Goal: Task Accomplishment & Management: Manage account settings

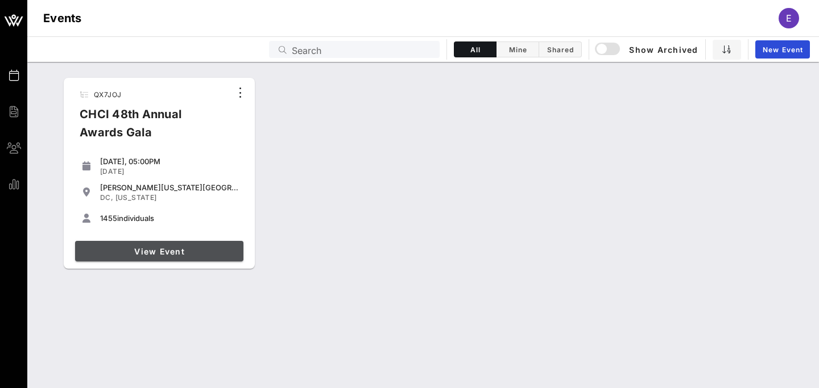
drag, startPoint x: 0, startPoint y: 0, endPoint x: 155, endPoint y: 258, distance: 300.9
click at [155, 258] on link "View Event" at bounding box center [159, 251] width 168 height 20
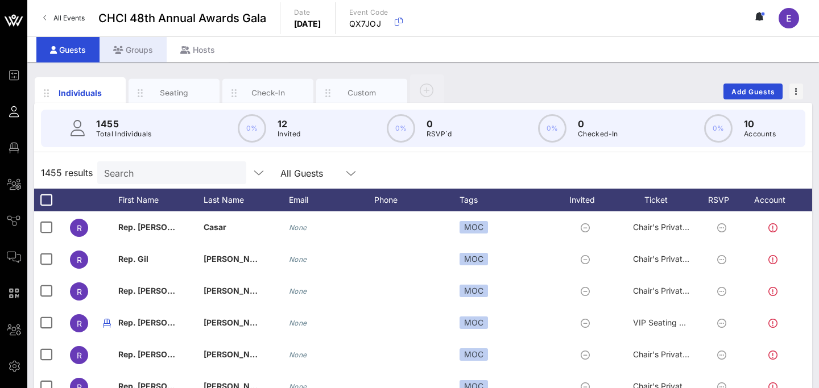
click at [135, 49] on div "Groups" at bounding box center [132, 50] width 67 height 26
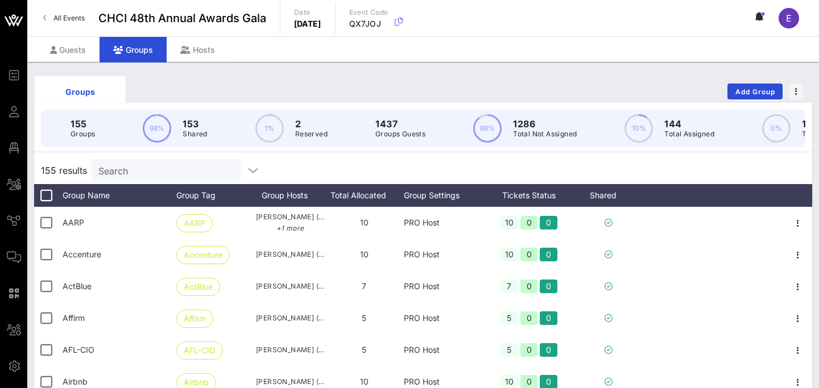
click at [156, 172] on input "Search" at bounding box center [164, 170] width 133 height 15
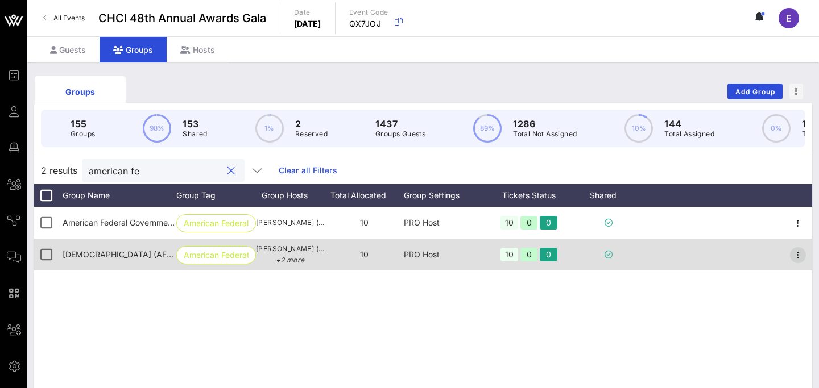
type input "american fe"
click at [803, 251] on icon "button" at bounding box center [798, 255] width 14 height 14
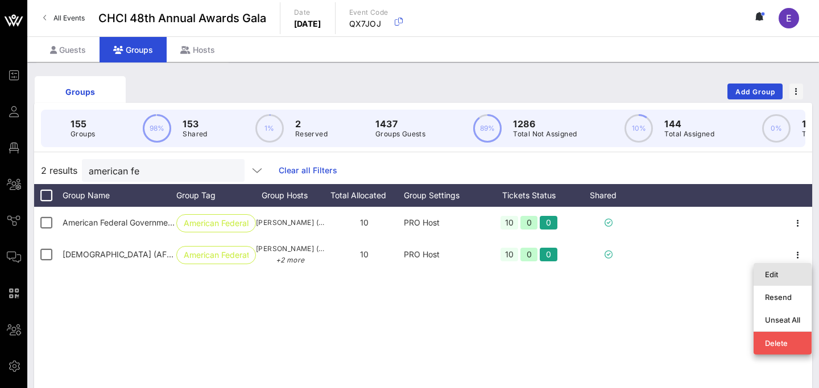
click at [775, 275] on div "Edit" at bounding box center [782, 274] width 35 height 9
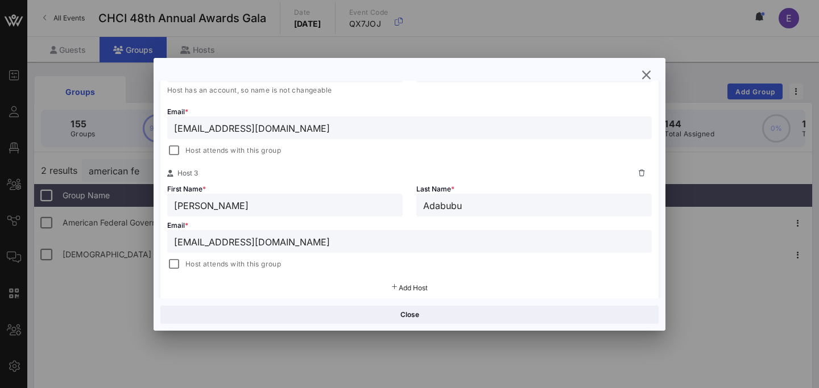
scroll to position [396, 0]
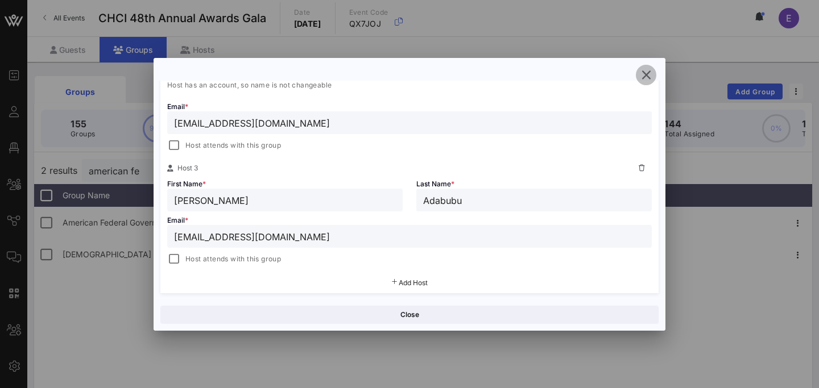
click at [645, 71] on icon "button" at bounding box center [646, 75] width 14 height 14
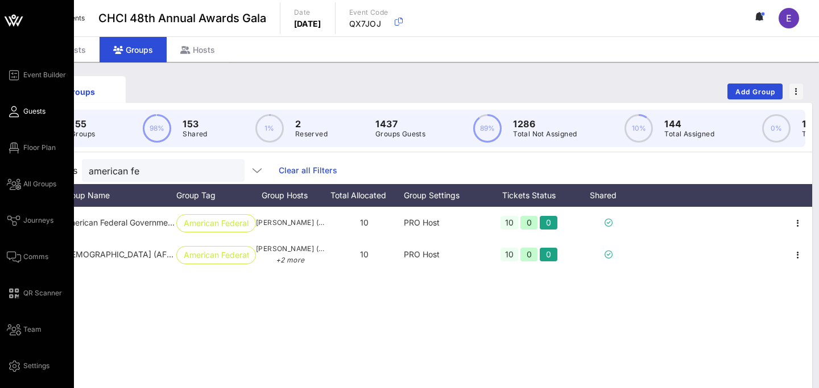
click at [20, 115] on link "Guests" at bounding box center [26, 112] width 39 height 14
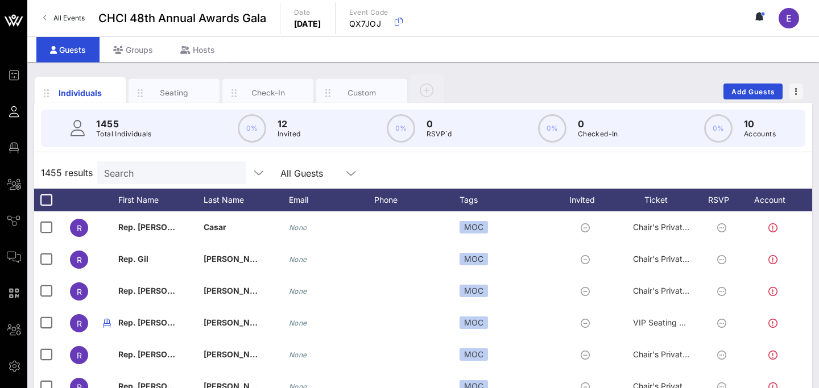
click at [150, 170] on input "Search" at bounding box center [170, 172] width 133 height 15
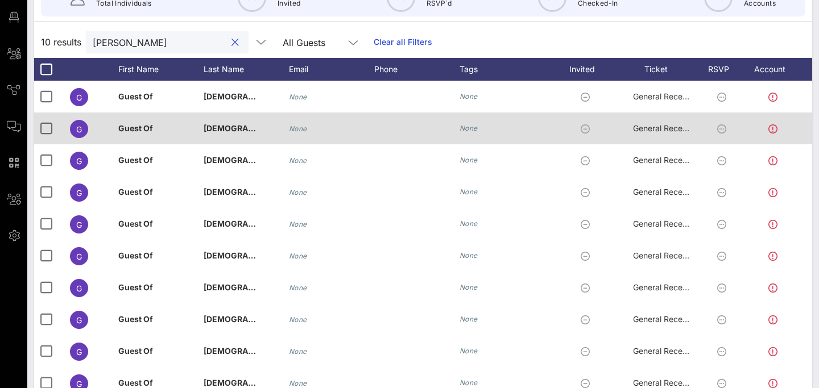
scroll to position [12, 0]
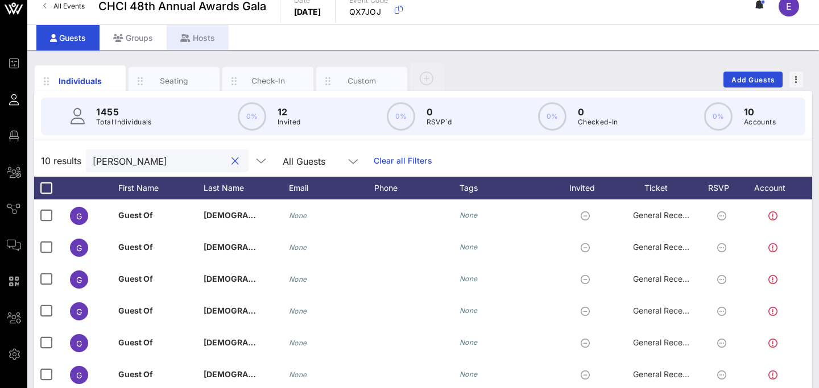
type input "[PERSON_NAME]"
click at [201, 42] on div "Hosts" at bounding box center [198, 38] width 62 height 26
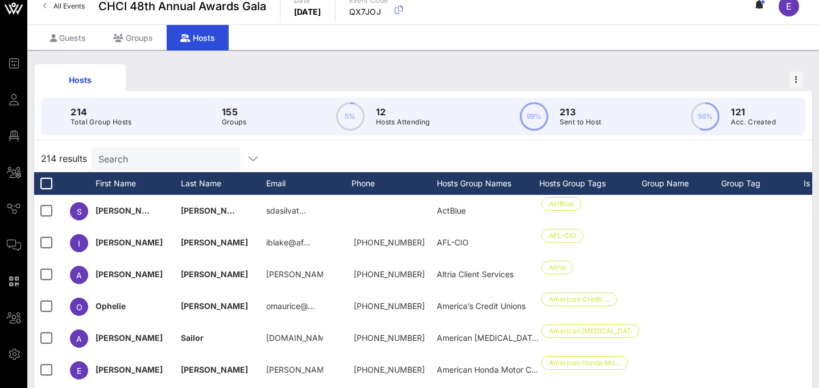
click at [156, 167] on div "Search" at bounding box center [164, 158] width 133 height 23
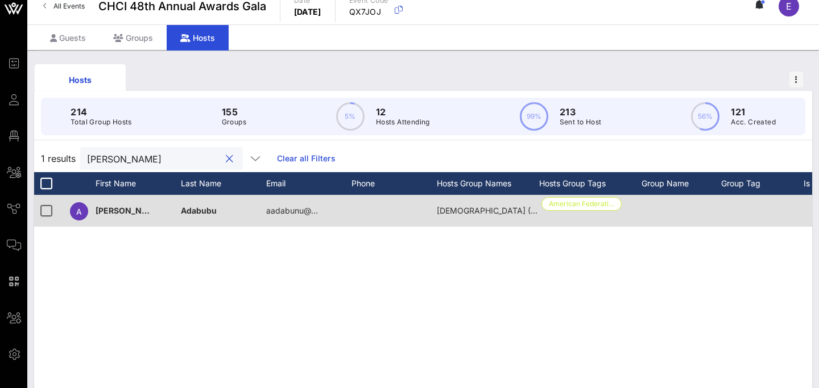
scroll to position [0, 142]
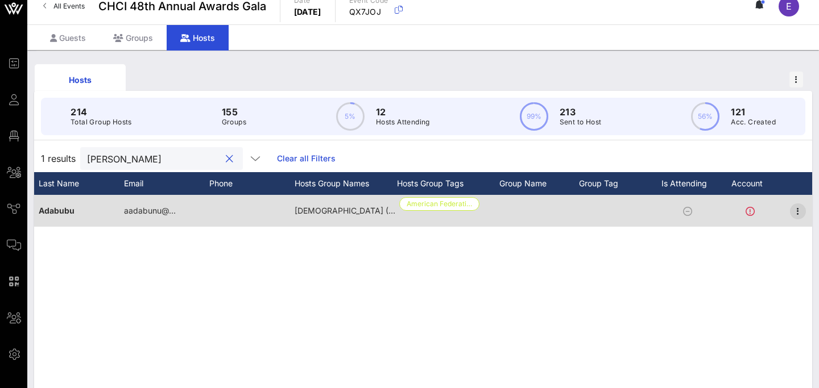
type input "[PERSON_NAME]"
click at [803, 214] on icon "button" at bounding box center [798, 212] width 14 height 14
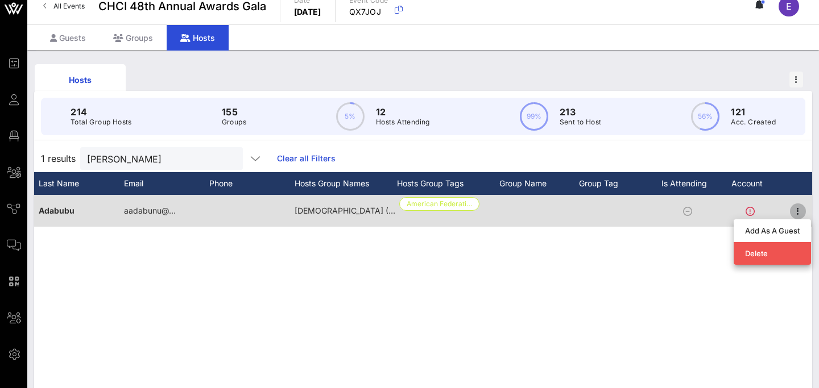
click at [791, 206] on icon "button" at bounding box center [798, 212] width 14 height 14
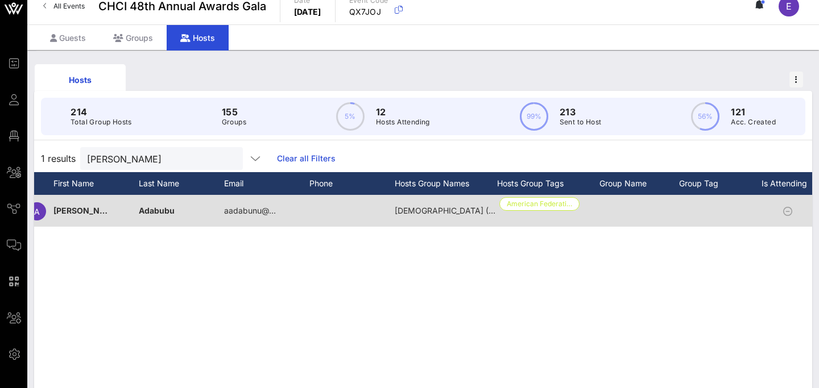
scroll to position [0, 0]
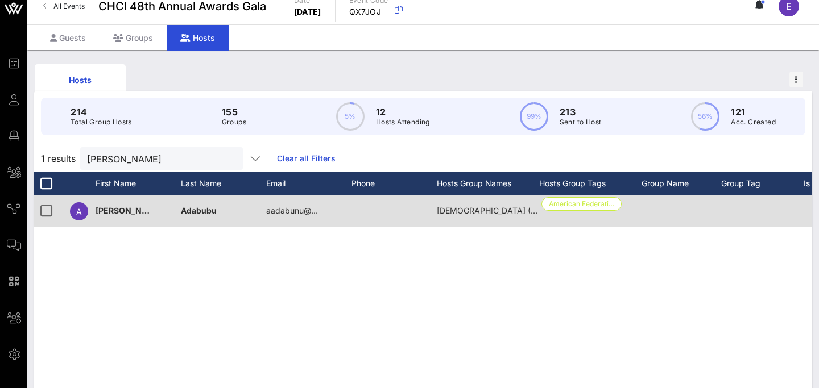
click at [88, 219] on div "A" at bounding box center [79, 211] width 28 height 32
click at [125, 212] on div "[PERSON_NAME]" at bounding box center [138, 217] width 85 height 45
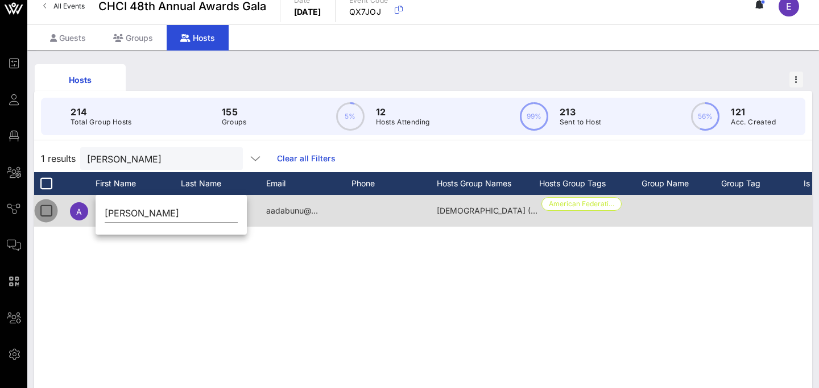
click at [51, 210] on div at bounding box center [45, 210] width 19 height 19
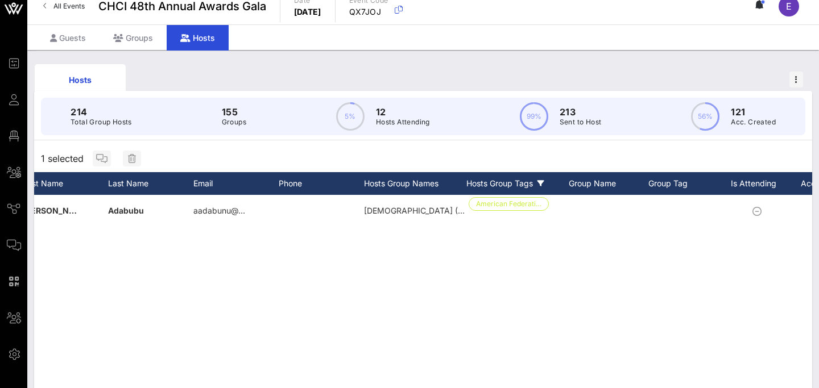
scroll to position [0, 142]
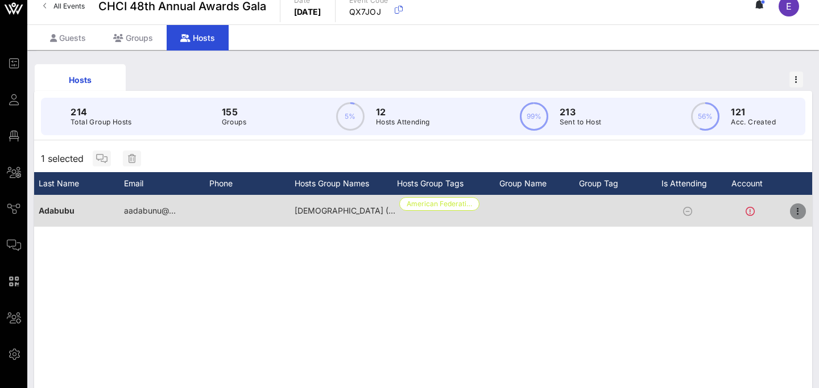
click at [796, 212] on icon "button" at bounding box center [798, 212] width 14 height 14
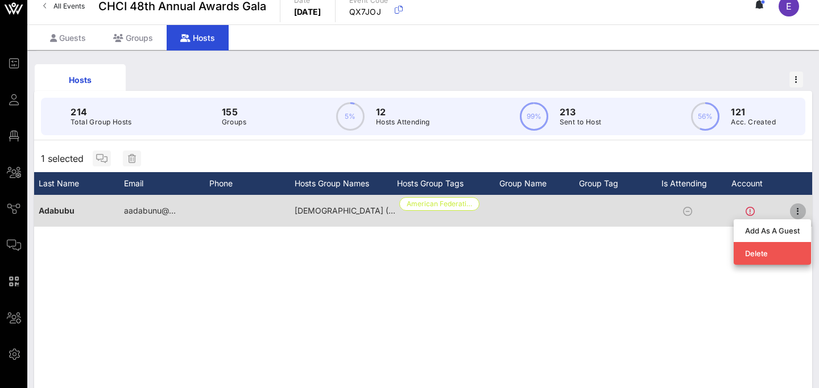
click at [796, 212] on icon "button" at bounding box center [798, 212] width 14 height 14
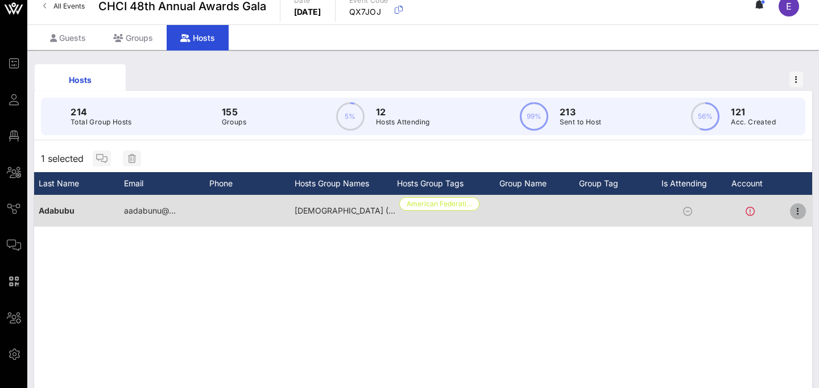
scroll to position [0, 0]
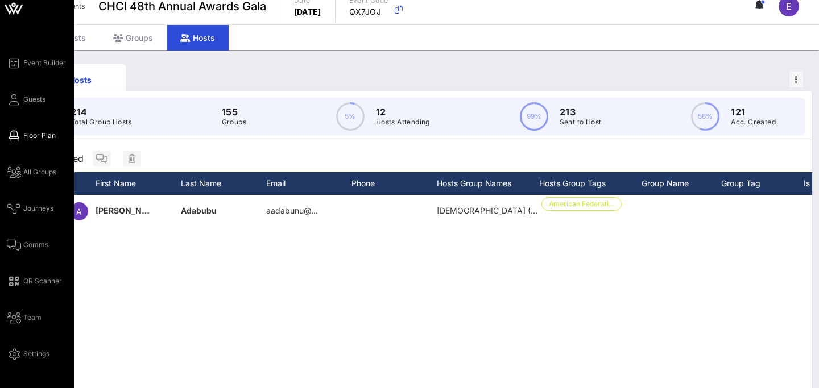
click at [37, 134] on span "Floor Plan" at bounding box center [39, 136] width 32 height 10
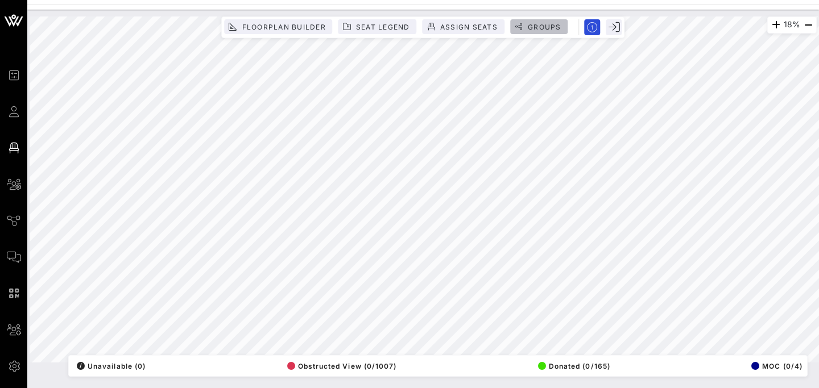
click at [541, 23] on span "Groups" at bounding box center [544, 27] width 34 height 9
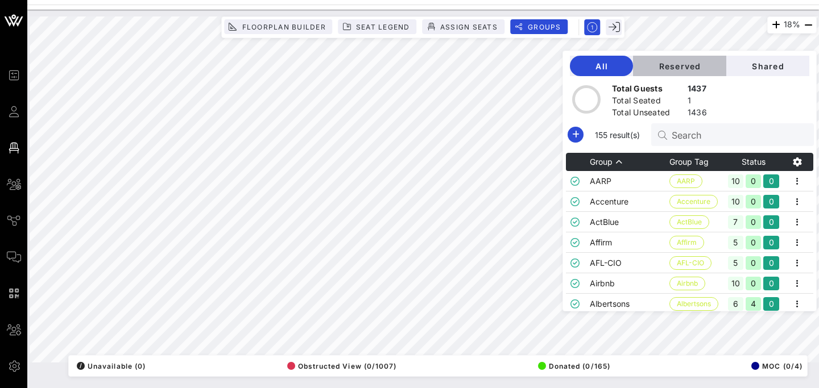
click at [695, 68] on span "Reserved" at bounding box center [679, 66] width 75 height 10
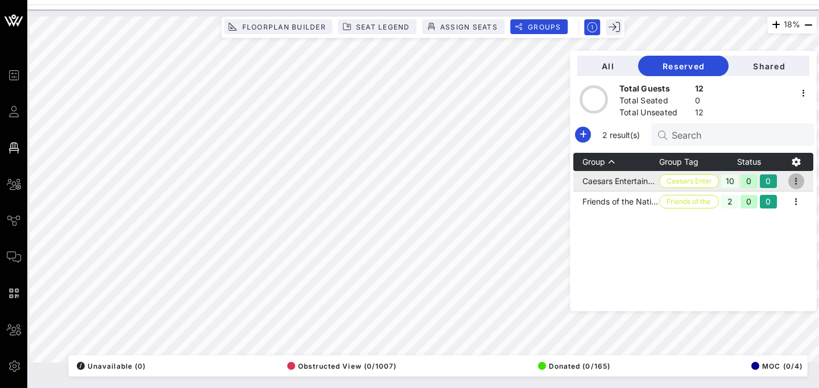
click at [802, 184] on icon "button" at bounding box center [796, 182] width 14 height 14
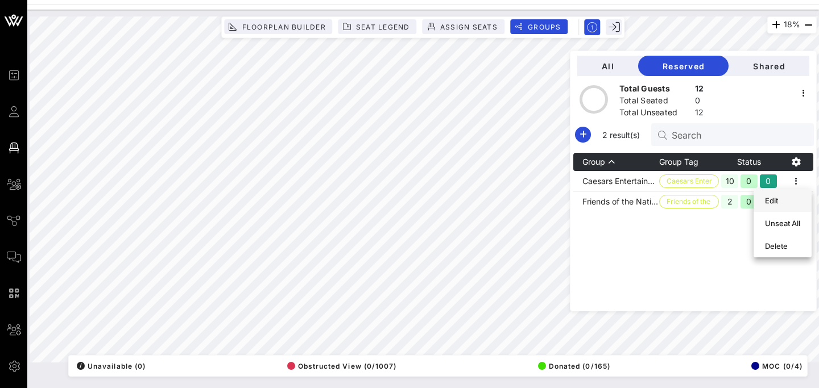
click at [780, 202] on div "Edit" at bounding box center [782, 200] width 35 height 9
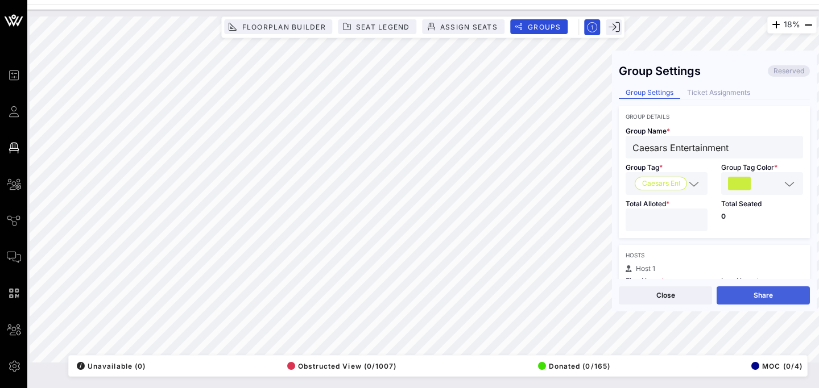
click at [760, 295] on button "Share" at bounding box center [762, 296] width 93 height 18
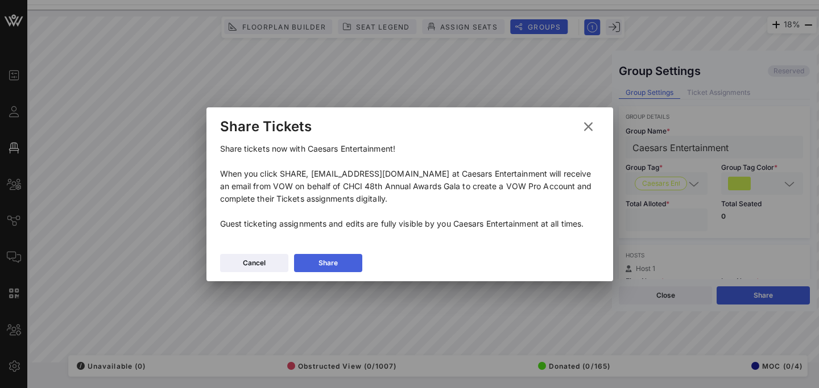
click at [331, 264] on icon at bounding box center [328, 263] width 10 height 10
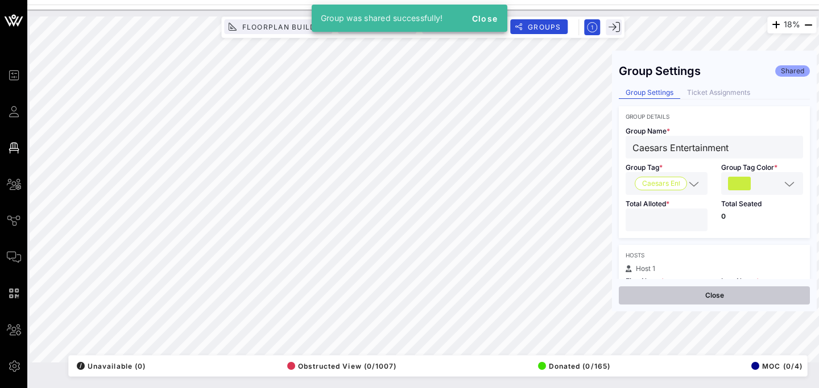
click at [724, 296] on button "Close" at bounding box center [714, 296] width 191 height 18
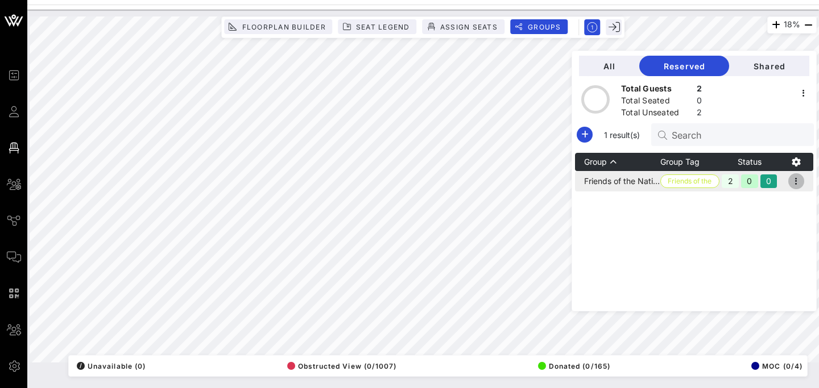
click at [802, 179] on icon "button" at bounding box center [796, 182] width 14 height 14
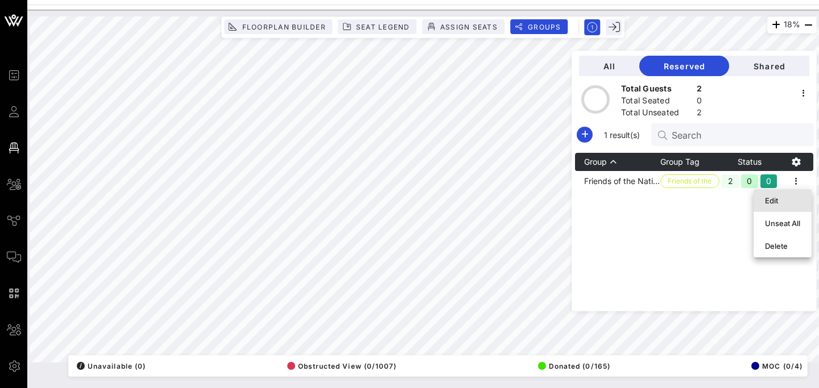
click at [782, 201] on div "Edit" at bounding box center [782, 200] width 35 height 9
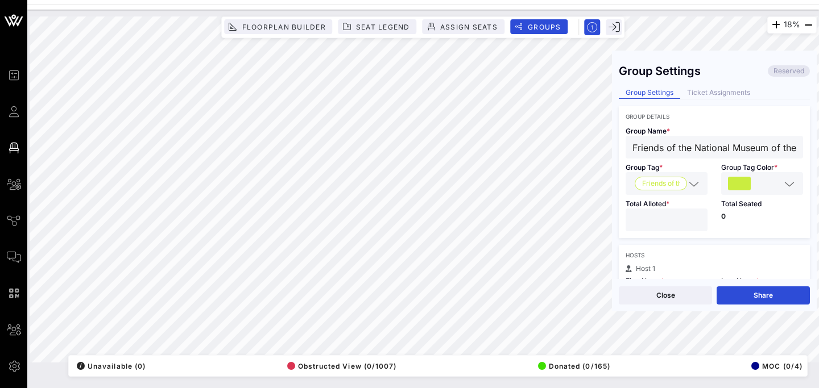
click at [746, 306] on div "Close Share" at bounding box center [714, 295] width 205 height 32
click at [757, 291] on button "Share" at bounding box center [762, 296] width 93 height 18
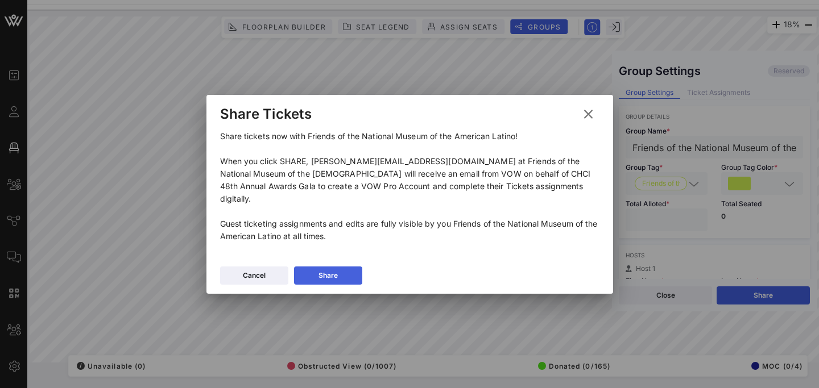
click at [340, 269] on button "Share" at bounding box center [328, 276] width 68 height 18
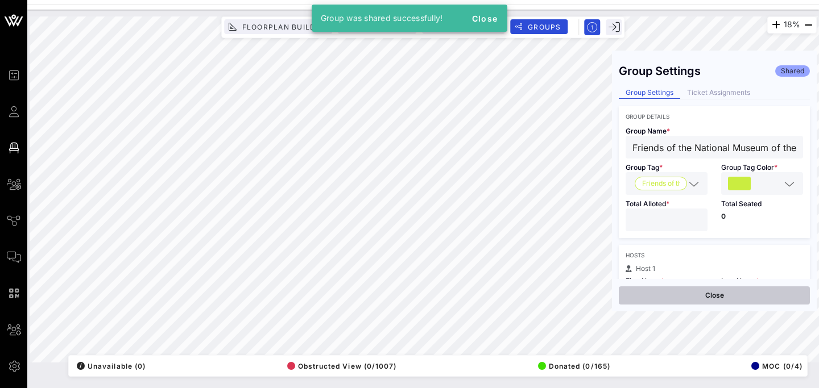
click at [735, 300] on button "Close" at bounding box center [714, 296] width 191 height 18
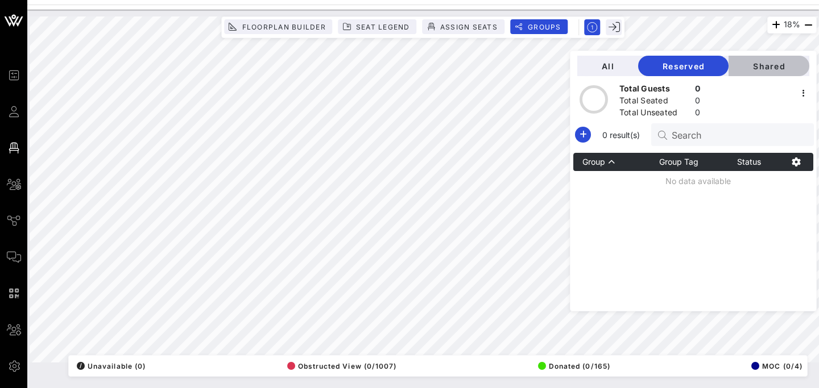
click at [771, 63] on span "Shared" at bounding box center [768, 66] width 63 height 10
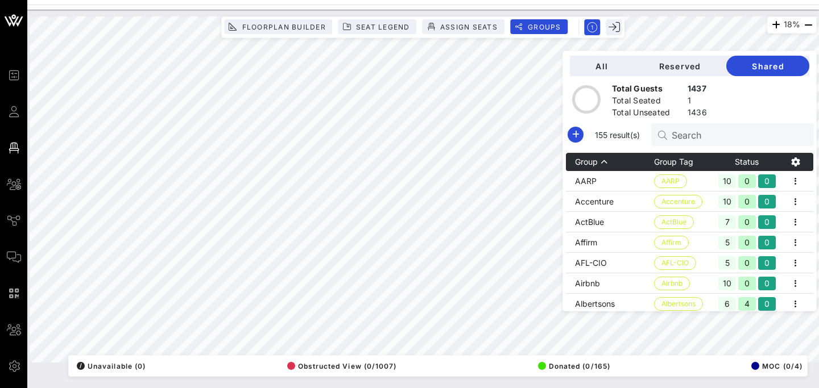
click at [733, 134] on input "Search" at bounding box center [737, 134] width 133 height 15
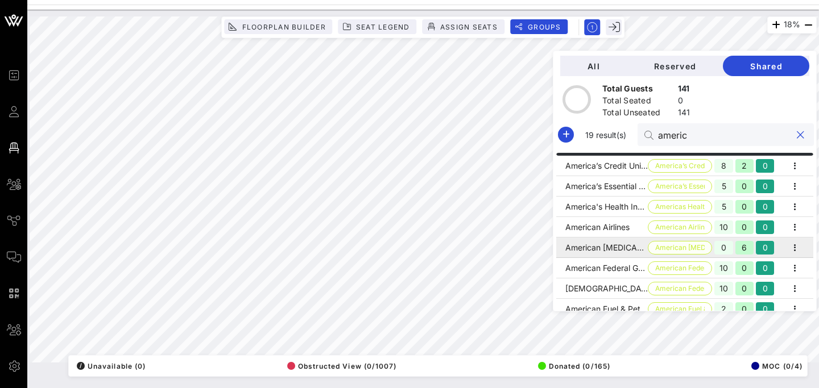
scroll to position [17, 0]
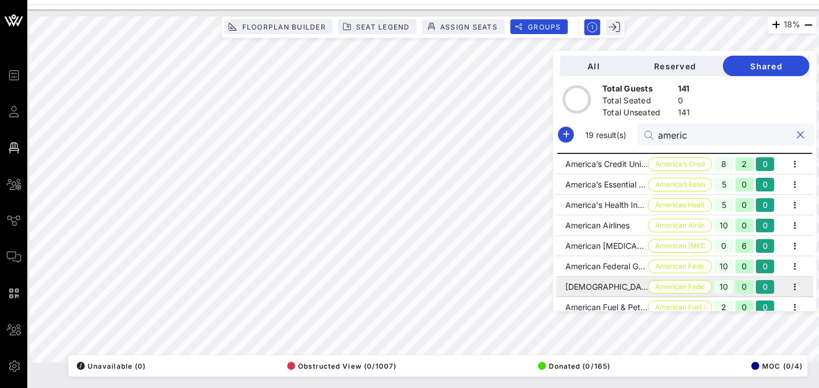
type input "americ"
click at [674, 287] on span "American Federati…" at bounding box center [679, 287] width 49 height 13
click at [638, 282] on td "[DEMOGRAPHIC_DATA] (AFSCME)" at bounding box center [602, 287] width 92 height 20
click at [801, 287] on icon "button" at bounding box center [795, 287] width 14 height 14
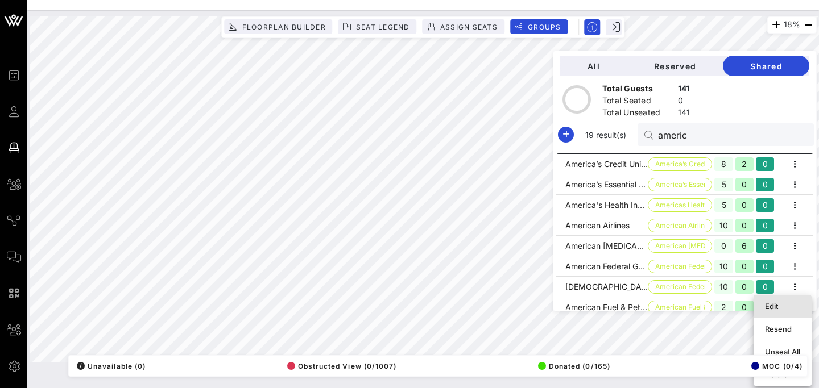
click at [778, 302] on div "Edit" at bounding box center [782, 306] width 35 height 9
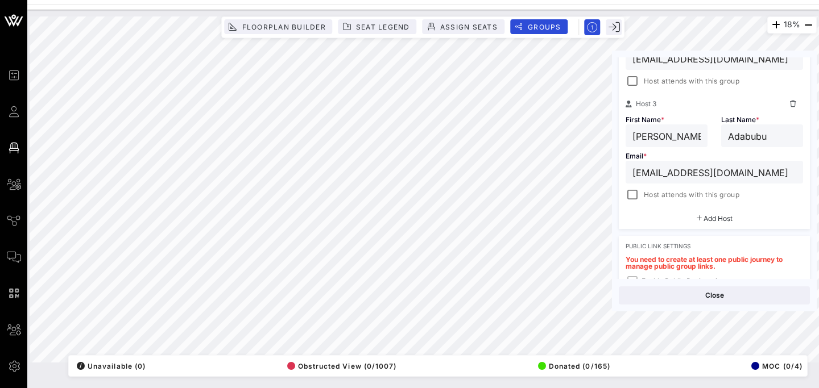
scroll to position [433, 0]
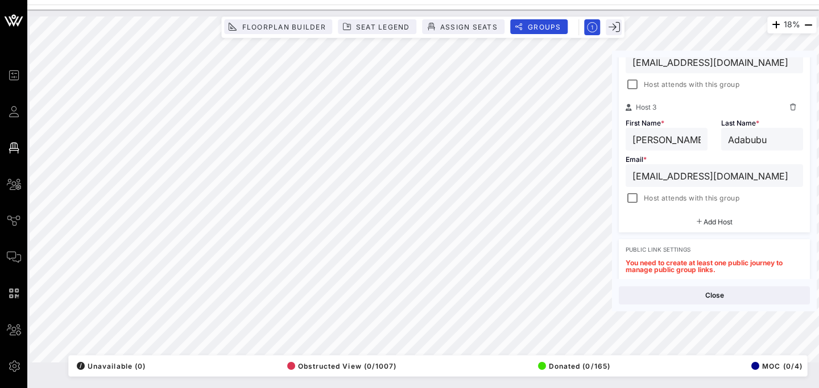
click at [747, 172] on input "[EMAIL_ADDRESS][DOMAIN_NAME]" at bounding box center [714, 175] width 164 height 15
click at [775, 302] on button "Save" at bounding box center [762, 296] width 93 height 18
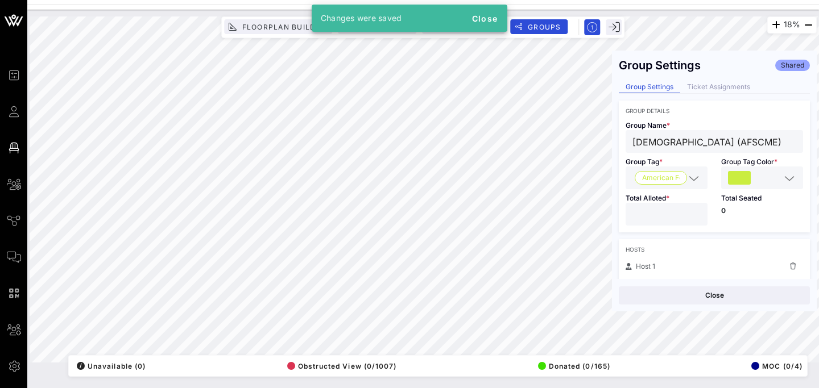
scroll to position [0, 0]
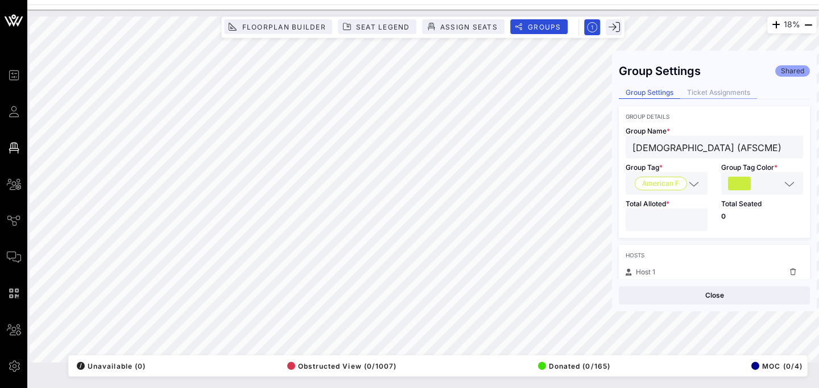
click at [734, 91] on div "Ticket Assignments" at bounding box center [718, 93] width 77 height 12
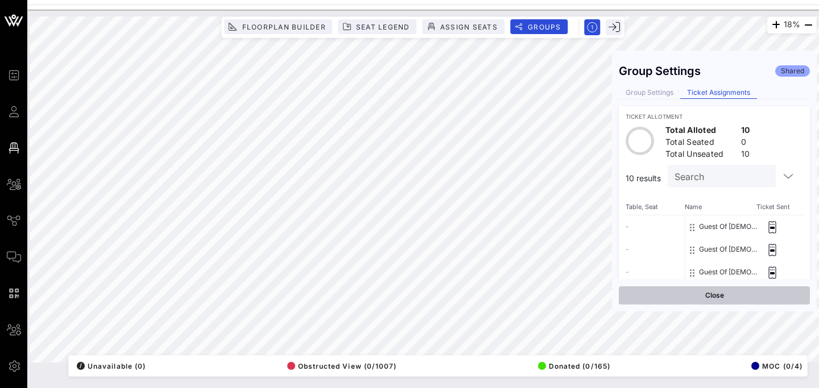
click at [718, 295] on button "Close" at bounding box center [714, 296] width 191 height 18
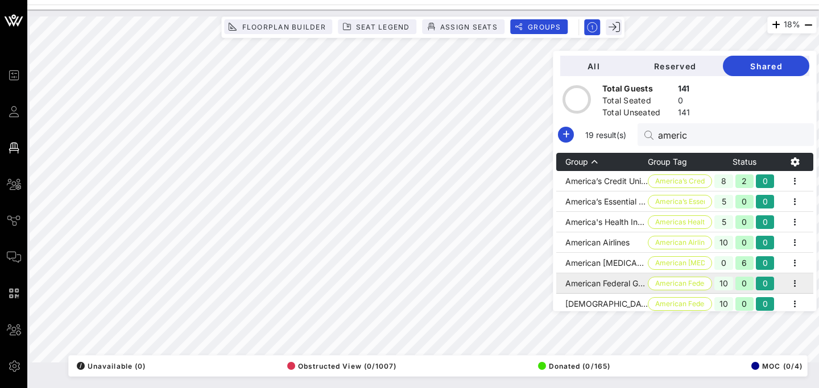
scroll to position [19, 0]
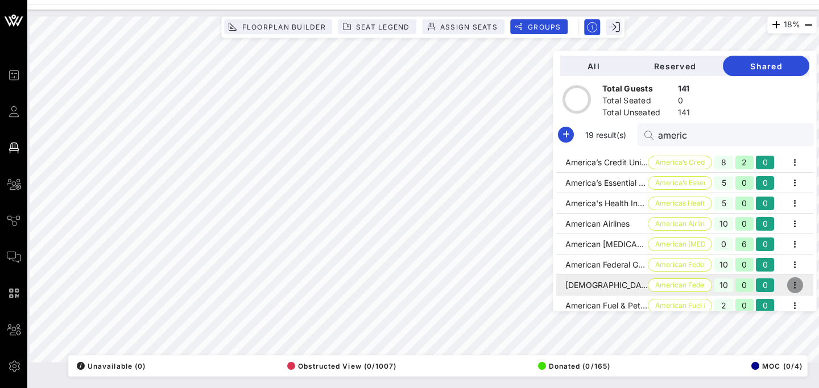
click at [802, 288] on icon "button" at bounding box center [795, 286] width 14 height 14
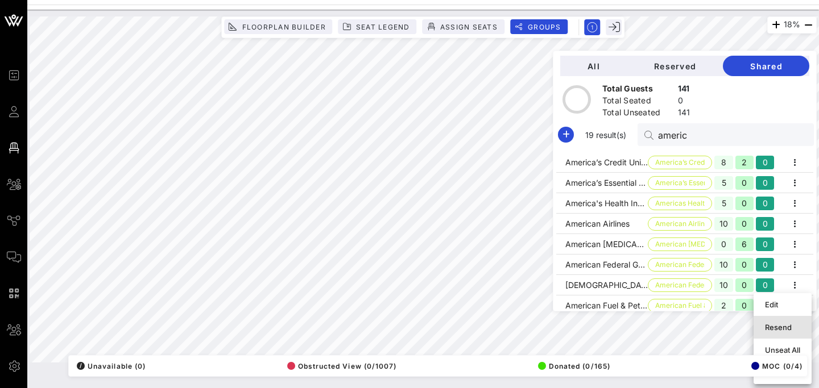
click at [789, 329] on div "Resend" at bounding box center [782, 327] width 35 height 9
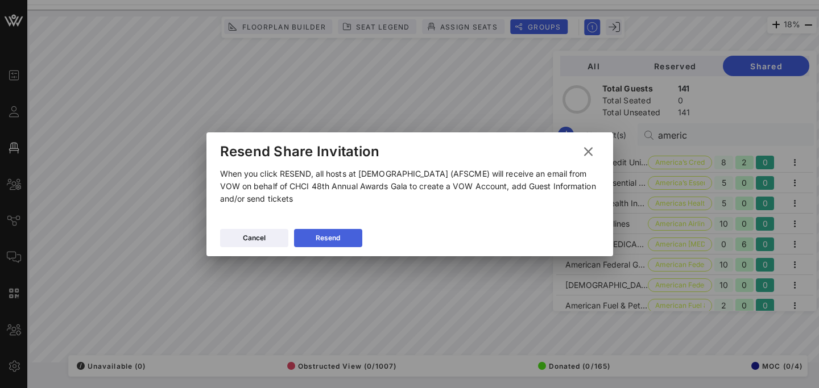
click at [336, 237] on div "Resend" at bounding box center [328, 238] width 24 height 11
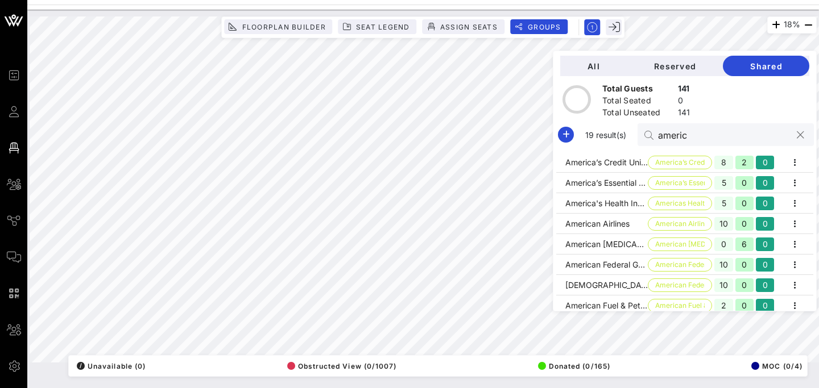
click at [717, 135] on input "americ" at bounding box center [724, 134] width 133 height 15
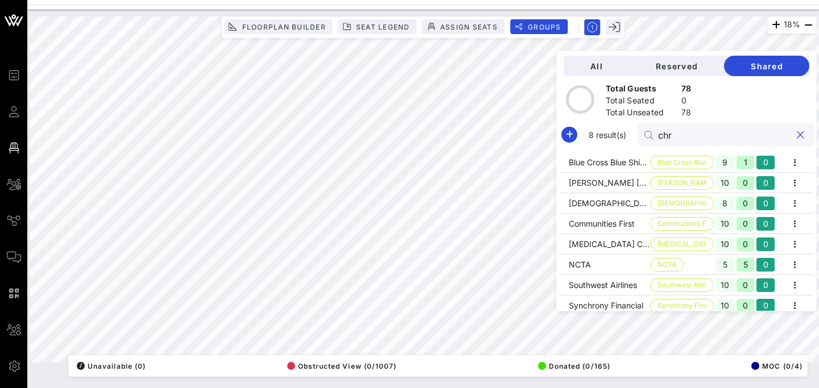
click at [736, 136] on input "chr" at bounding box center [724, 134] width 133 height 15
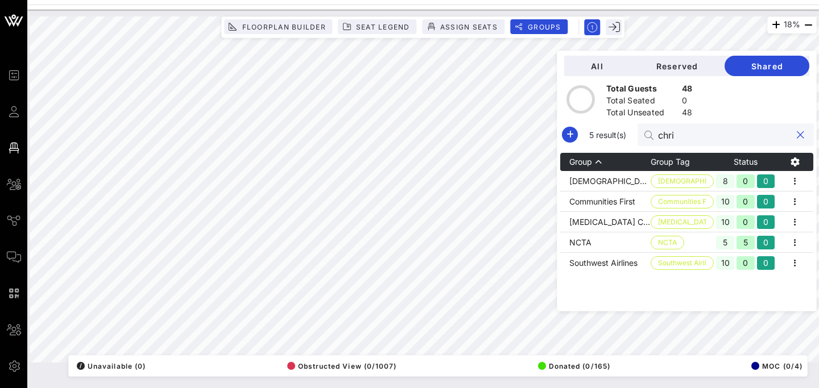
scroll to position [0, 0]
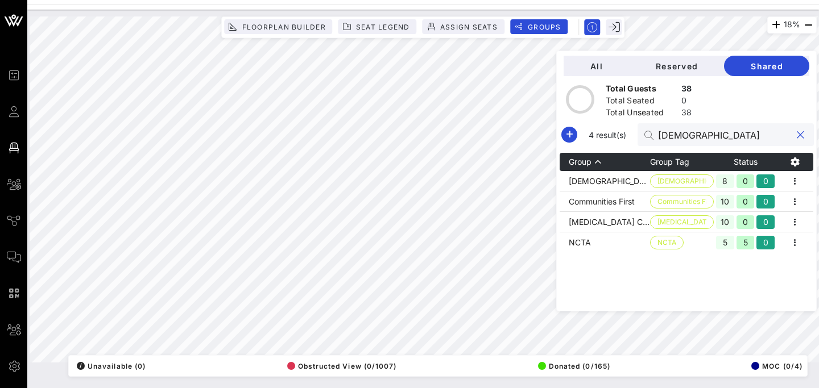
click at [736, 136] on input "[DEMOGRAPHIC_DATA]" at bounding box center [724, 134] width 133 height 15
type input "[DEMOGRAPHIC_DATA]"
click at [796, 180] on icon "button" at bounding box center [795, 182] width 14 height 14
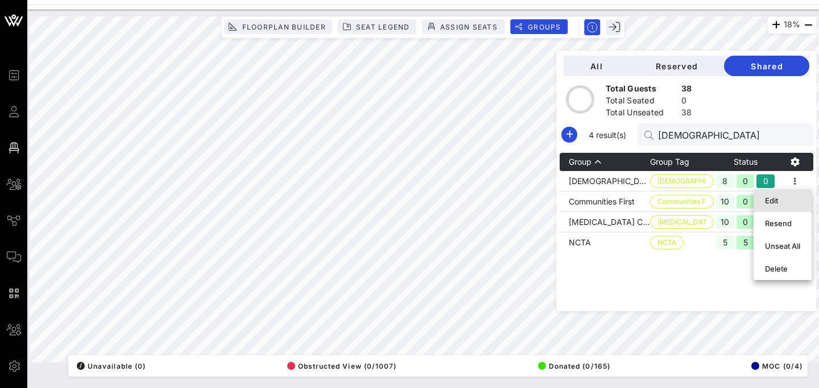
click at [778, 200] on div "Edit" at bounding box center [782, 200] width 35 height 9
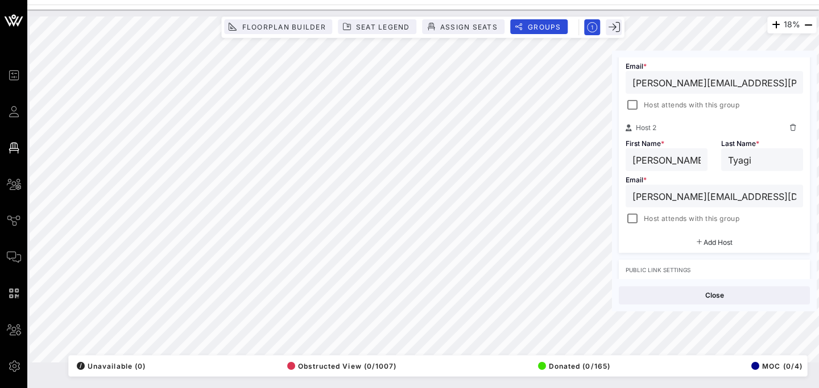
scroll to position [280, 0]
click at [690, 195] on input "[PERSON_NAME][EMAIL_ADDRESS][DOMAIN_NAME]" at bounding box center [714, 194] width 164 height 15
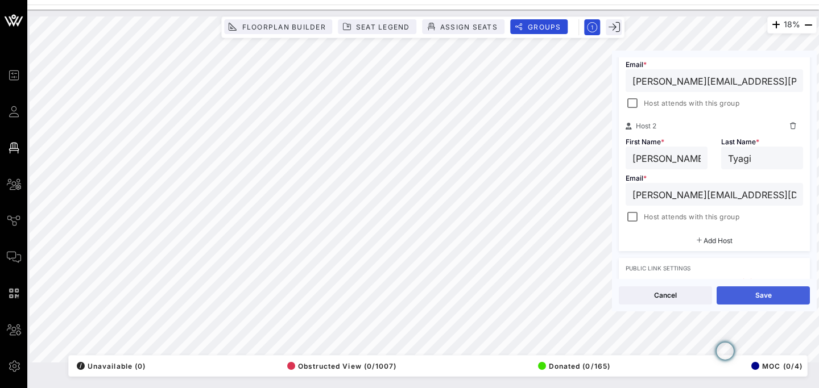
click at [776, 296] on button "Save" at bounding box center [762, 296] width 93 height 18
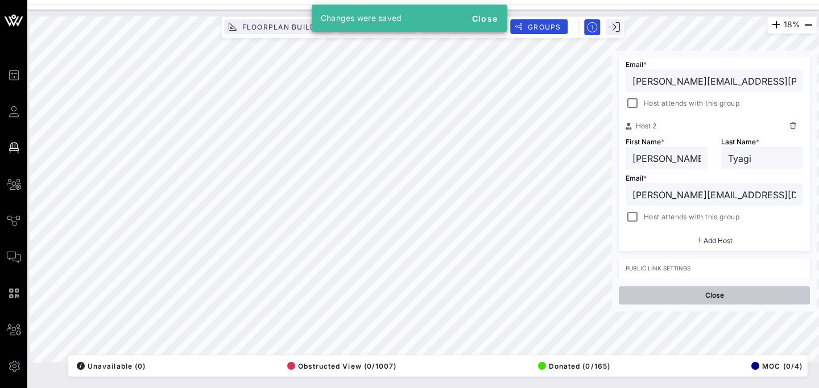
click at [737, 293] on button "Close" at bounding box center [714, 296] width 191 height 18
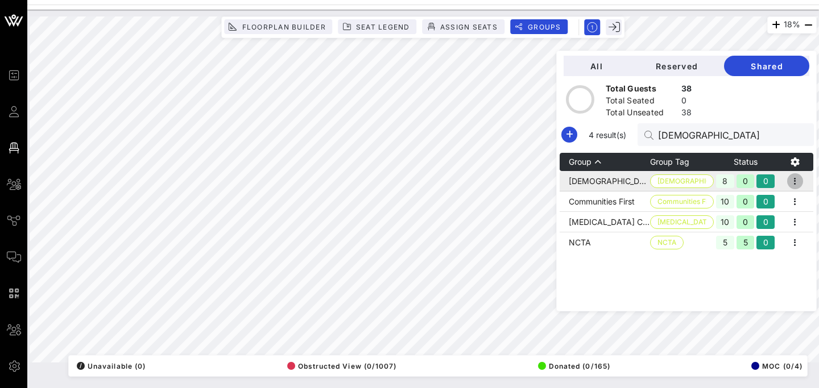
click at [799, 181] on icon "button" at bounding box center [795, 182] width 14 height 14
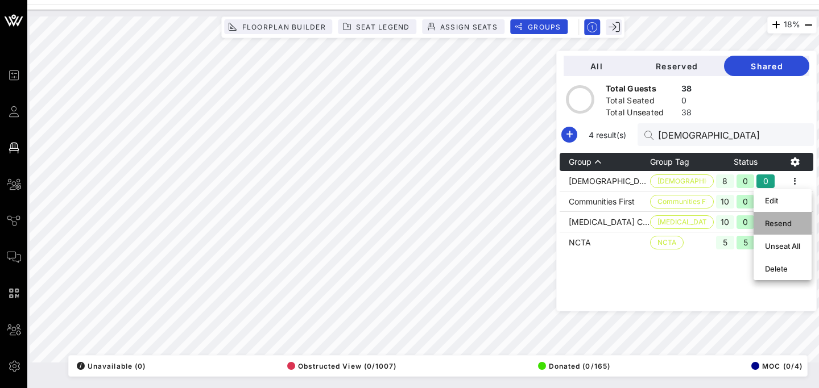
click at [787, 222] on div "Resend" at bounding box center [782, 223] width 35 height 9
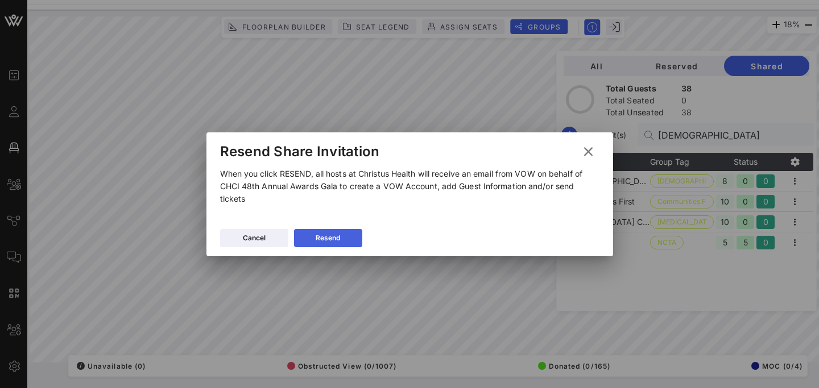
click at [335, 237] on div "Resend" at bounding box center [328, 238] width 24 height 11
